Goal: Task Accomplishment & Management: Complete application form

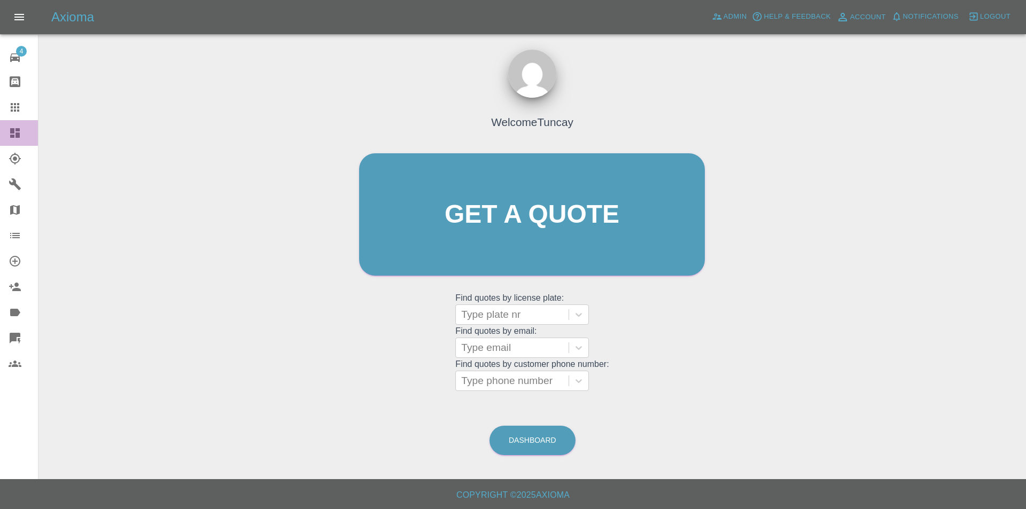
click at [18, 130] on icon at bounding box center [15, 133] width 10 height 10
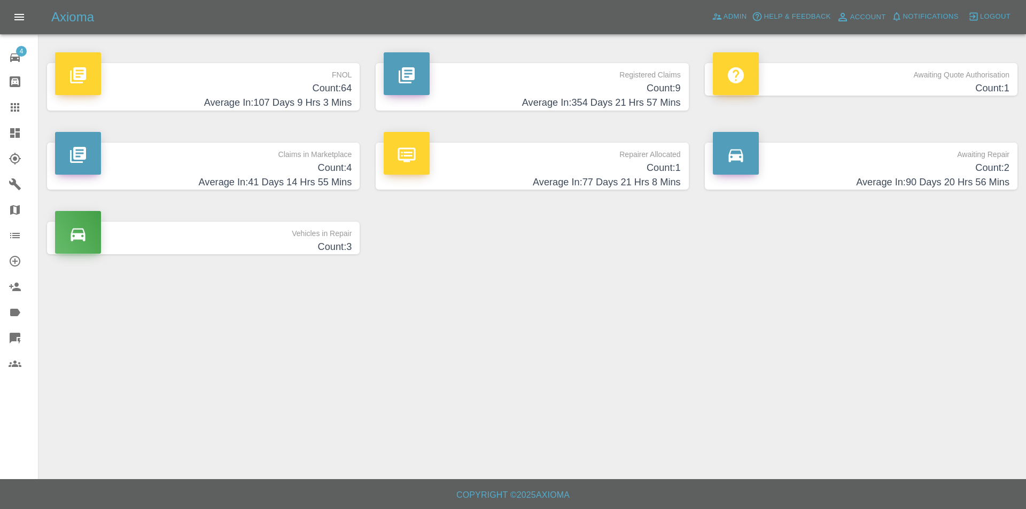
click at [232, 90] on h4 "Count: 64" at bounding box center [203, 88] width 297 height 14
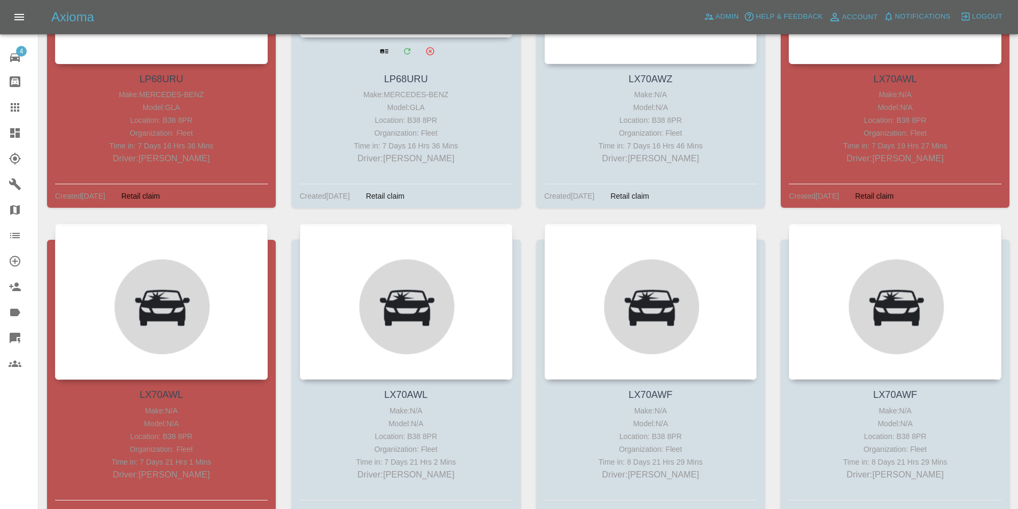
scroll to position [1069, 0]
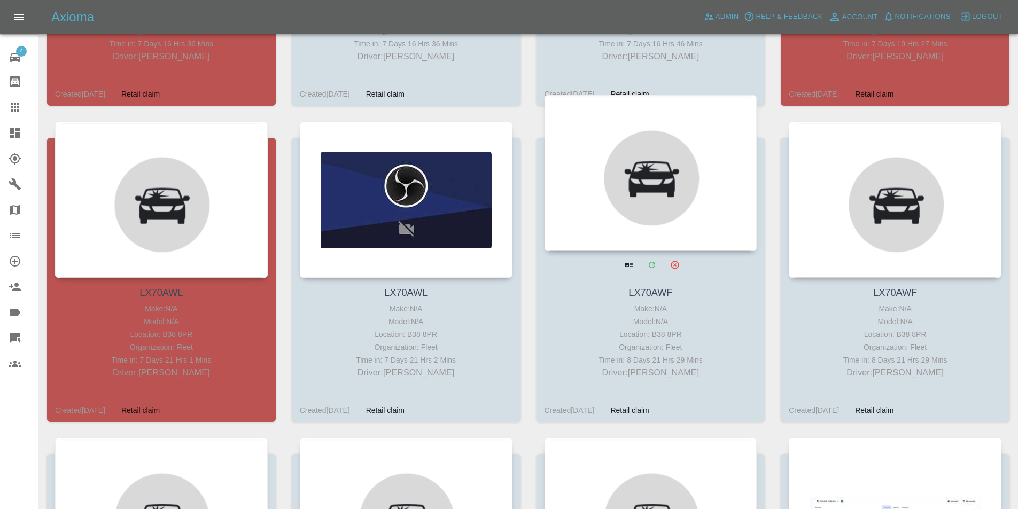
click at [584, 176] on div at bounding box center [651, 173] width 213 height 156
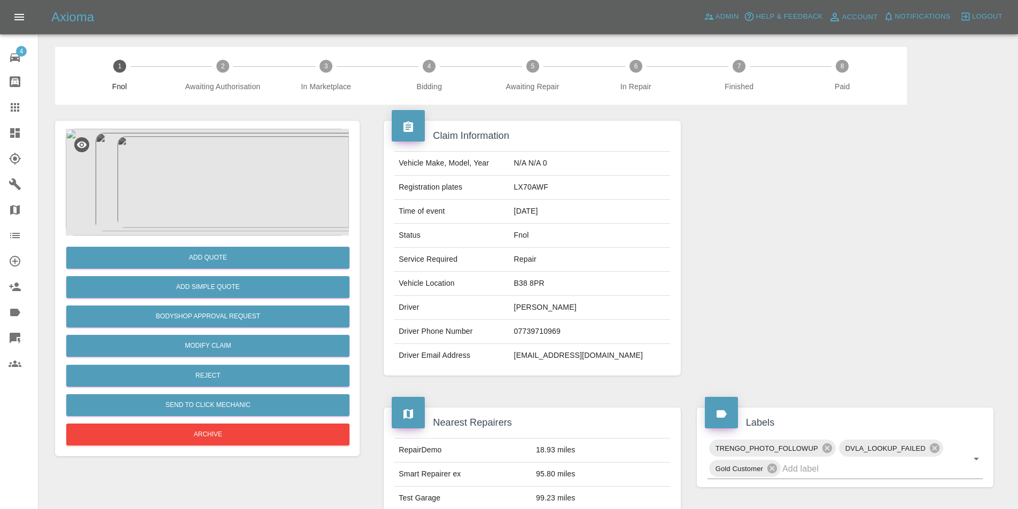
click at [203, 168] on div at bounding box center [207, 182] width 283 height 107
click at [189, 157] on img at bounding box center [207, 182] width 283 height 107
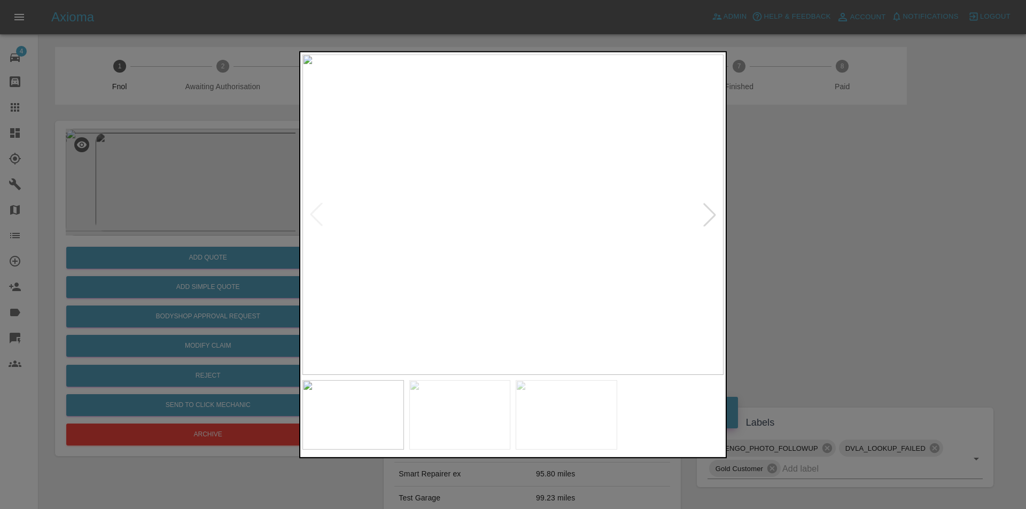
click at [802, 235] on div at bounding box center [513, 254] width 1026 height 509
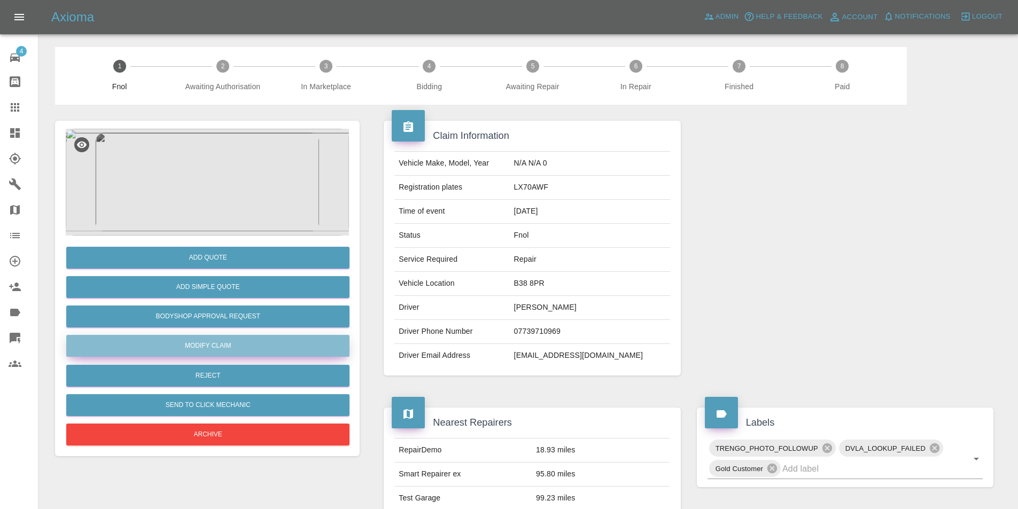
click at [210, 345] on link "Modify Claim" at bounding box center [207, 346] width 283 height 22
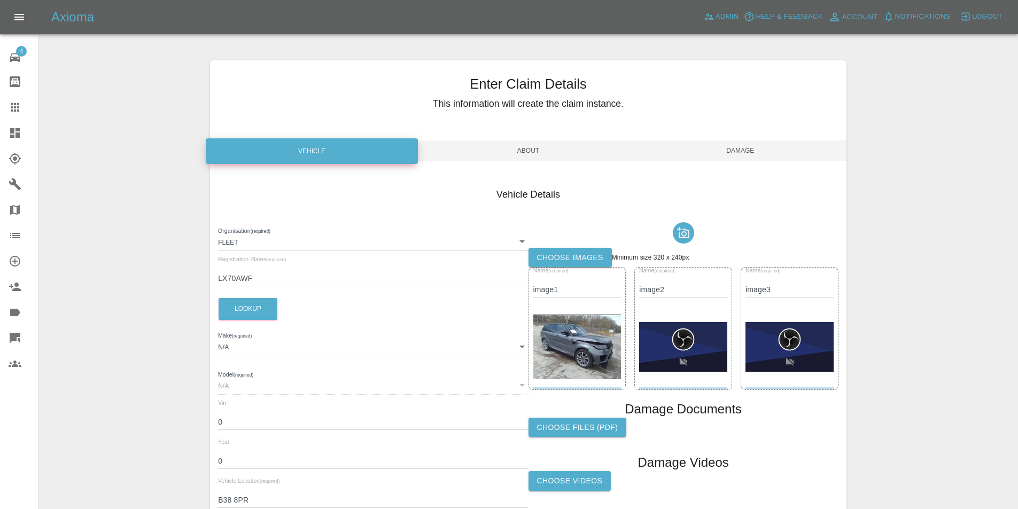
click at [685, 326] on img at bounding box center [683, 347] width 88 height 50
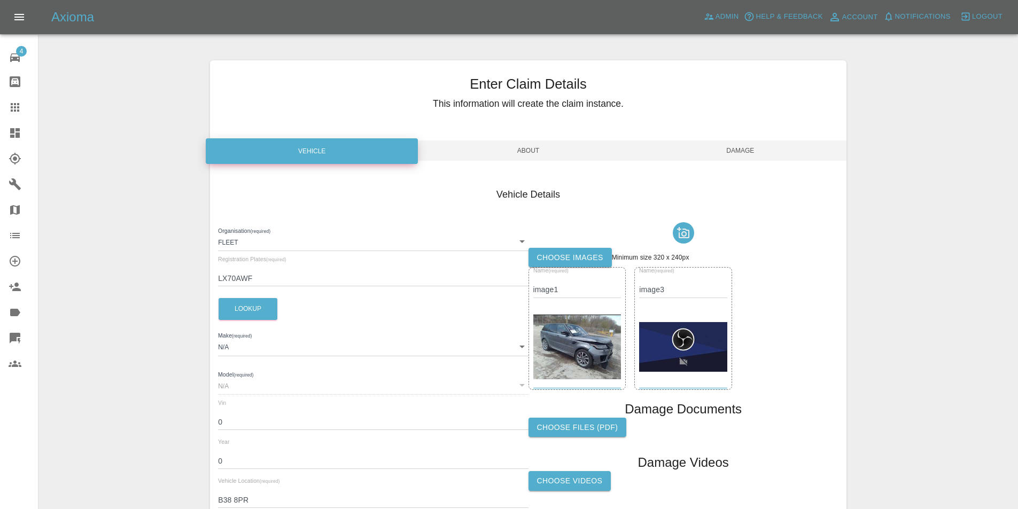
click at [604, 331] on img at bounding box center [577, 347] width 88 height 65
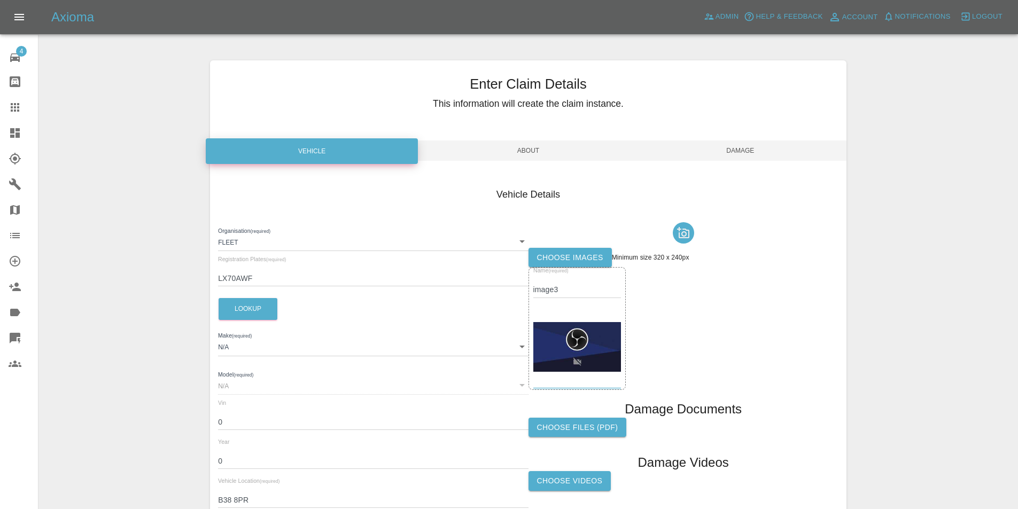
click at [598, 331] on img at bounding box center [577, 347] width 88 height 50
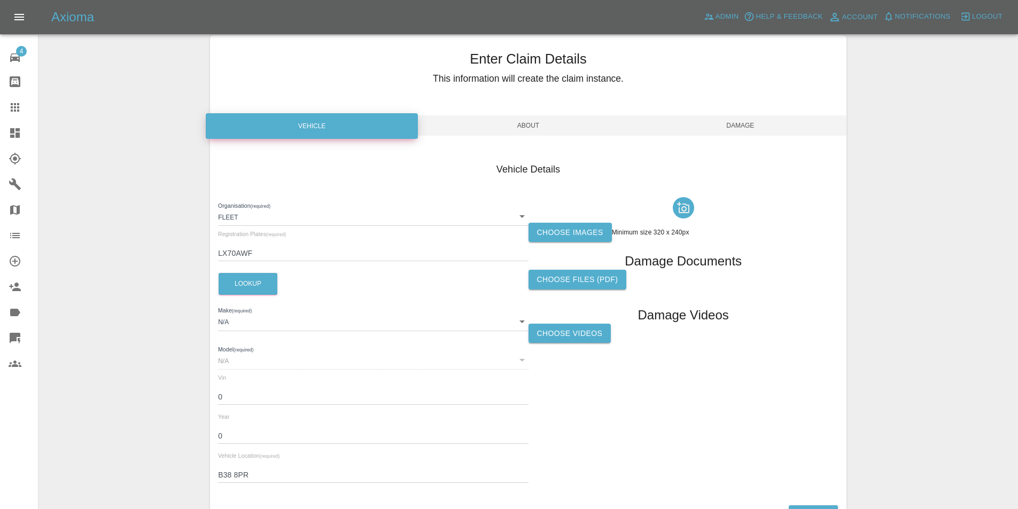
scroll to position [102, 0]
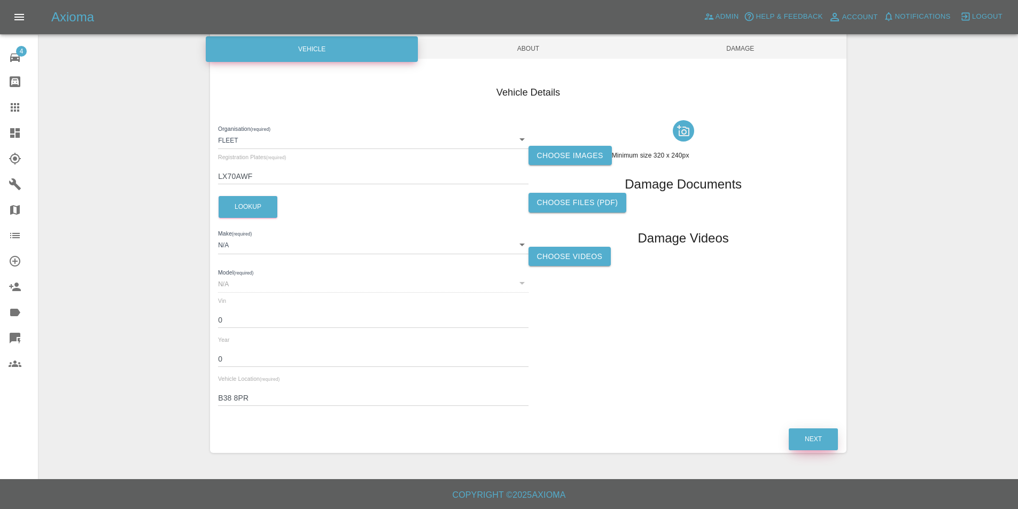
click at [814, 431] on button "Next" at bounding box center [813, 440] width 49 height 22
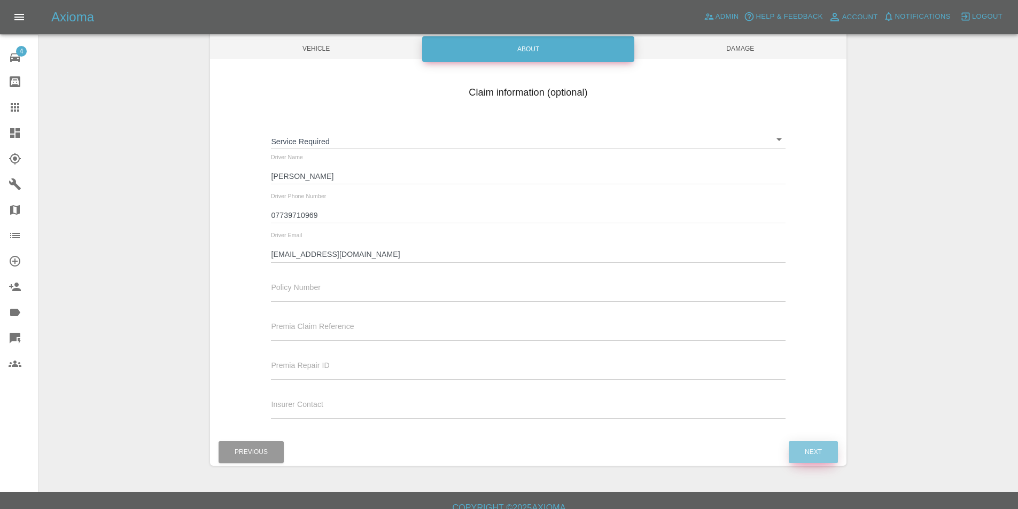
click at [804, 457] on button "Next" at bounding box center [813, 452] width 49 height 22
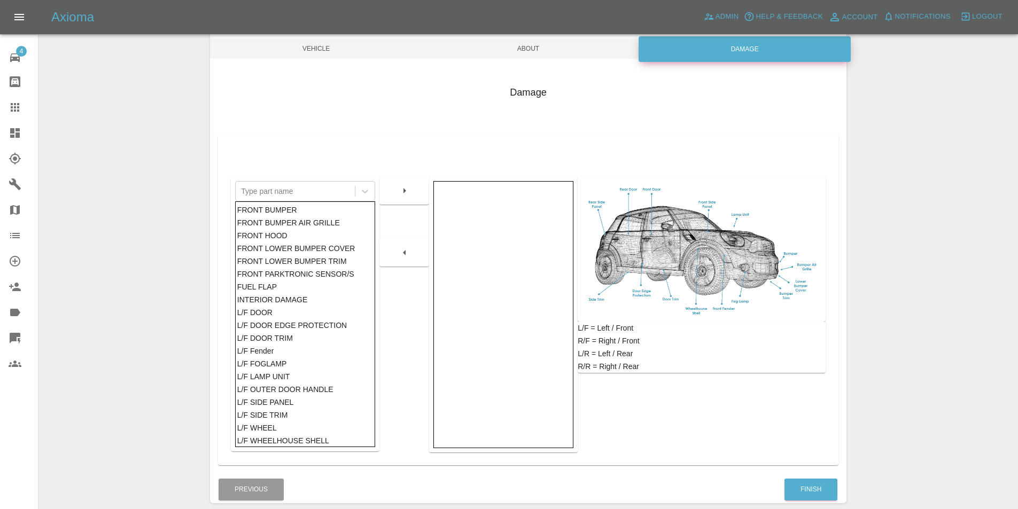
click at [805, 506] on div "Enter Claim Details This information will create the claim instance. Vehicle Ab…" at bounding box center [528, 231] width 637 height 572
click at [808, 499] on button "Finish" at bounding box center [811, 490] width 53 height 22
